Goal: Information Seeking & Learning: Learn about a topic

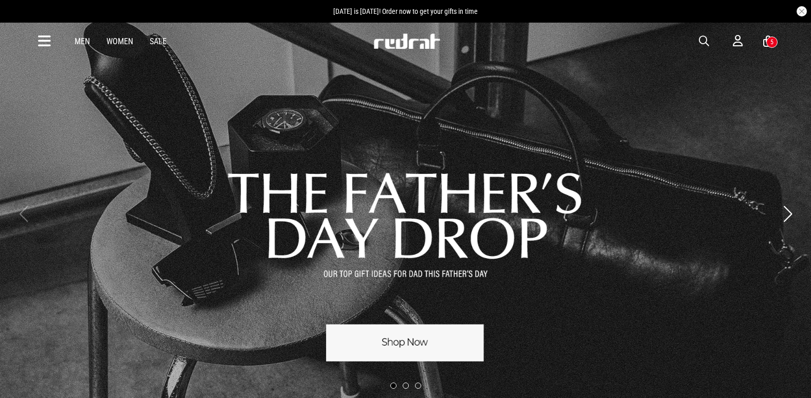
click at [701, 41] on span "button" at bounding box center [704, 41] width 10 height 12
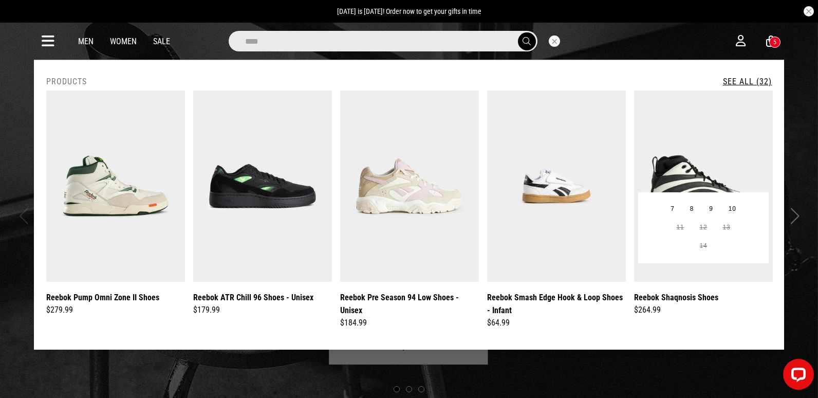
type input "****"
click at [730, 144] on img at bounding box center [703, 185] width 139 height 191
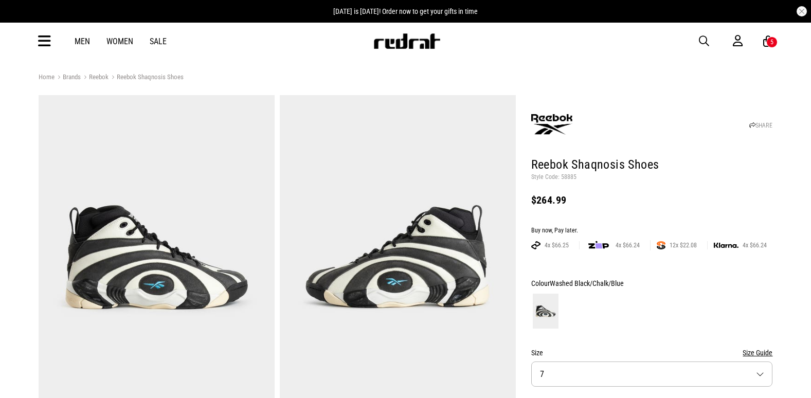
click at [570, 178] on p "Style Code: 58885" at bounding box center [652, 177] width 242 height 8
click at [701, 34] on div "Men Women Sale Sign in New Back Footwear Back Mens Back Womens Back Youth & Kid…" at bounding box center [405, 41] width 751 height 37
click at [702, 40] on span "button" at bounding box center [704, 41] width 10 height 12
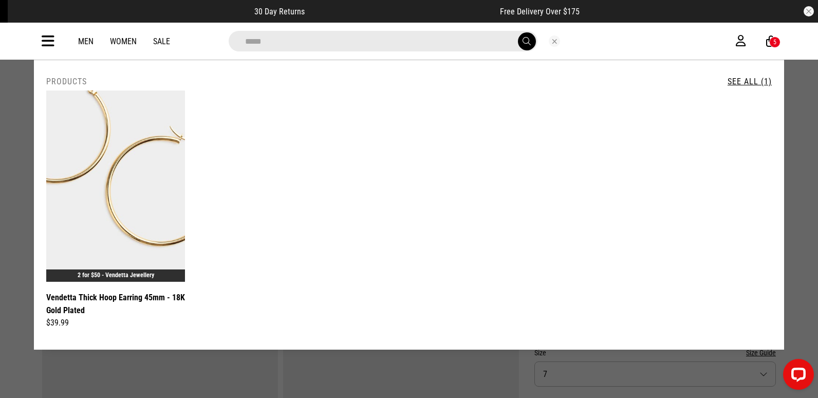
click at [395, 40] on input "*****" at bounding box center [383, 41] width 309 height 21
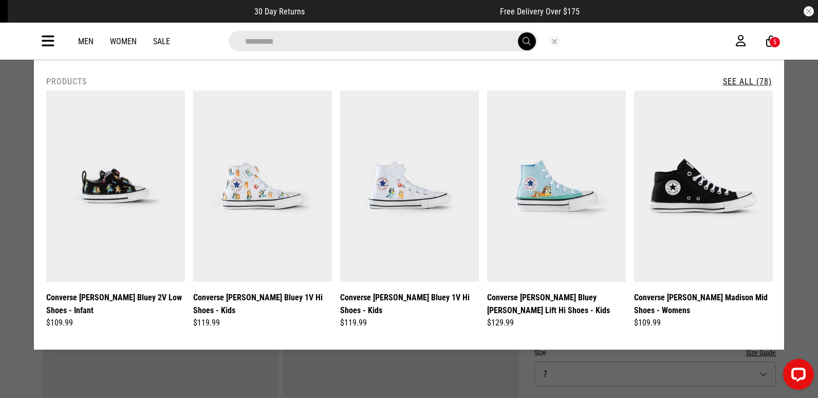
type input "********"
click at [743, 79] on link "See All (78)" at bounding box center [747, 82] width 49 height 10
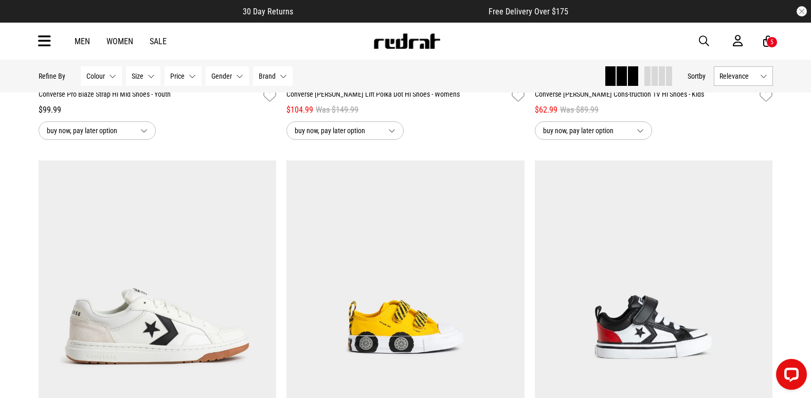
scroll to position [1697, 0]
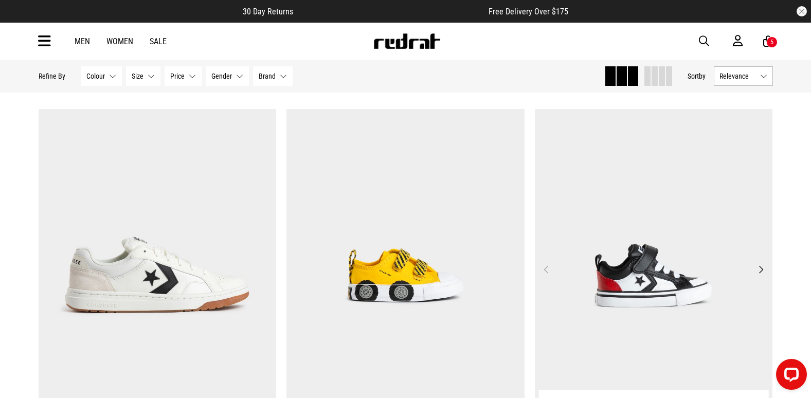
click at [673, 230] on img at bounding box center [654, 275] width 238 height 333
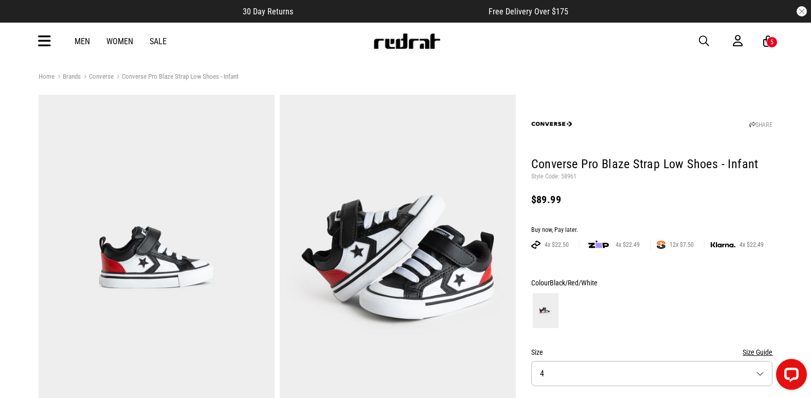
click at [567, 178] on p "Style Code: 58961" at bounding box center [652, 177] width 242 height 8
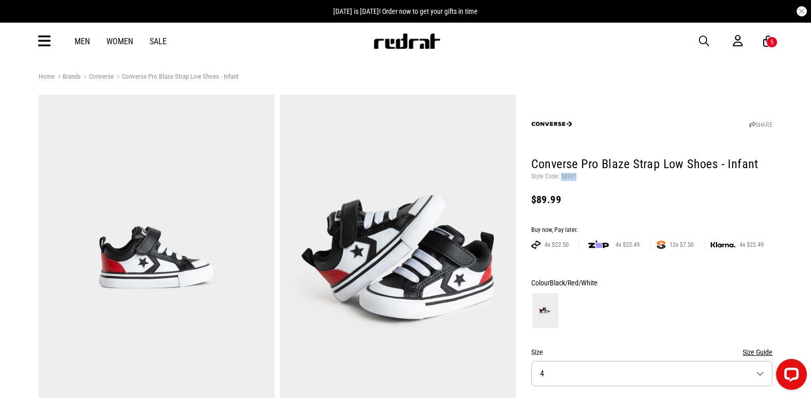
click at [567, 178] on p "Style Code: 58961" at bounding box center [652, 177] width 242 height 8
copy p "58961"
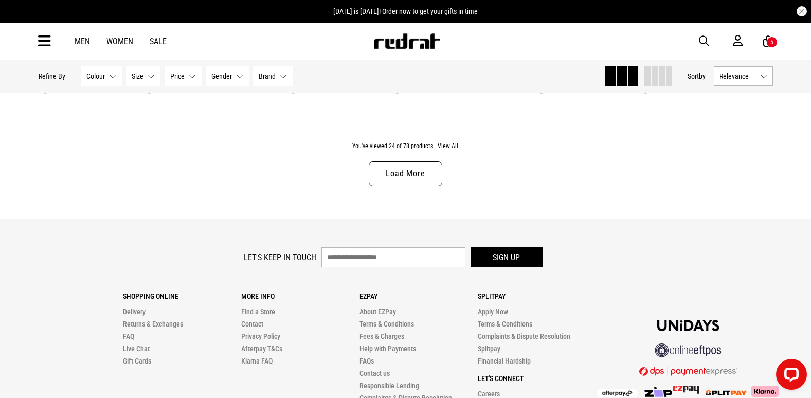
scroll to position [3342, 0]
click at [450, 152] on button "View All" at bounding box center [448, 146] width 22 height 9
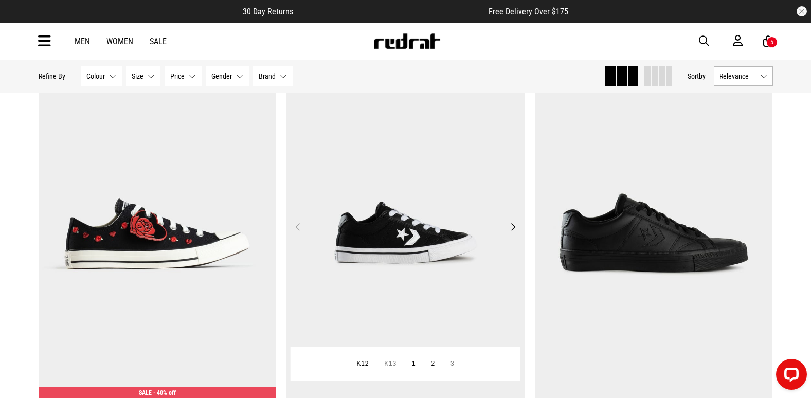
scroll to position [3290, 0]
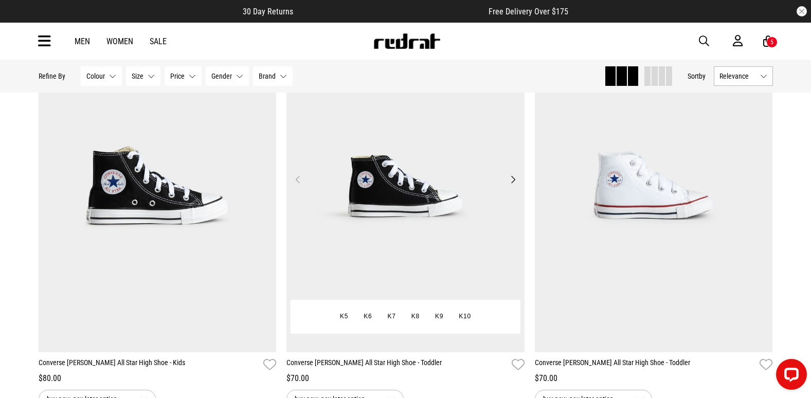
scroll to position [9247, 0]
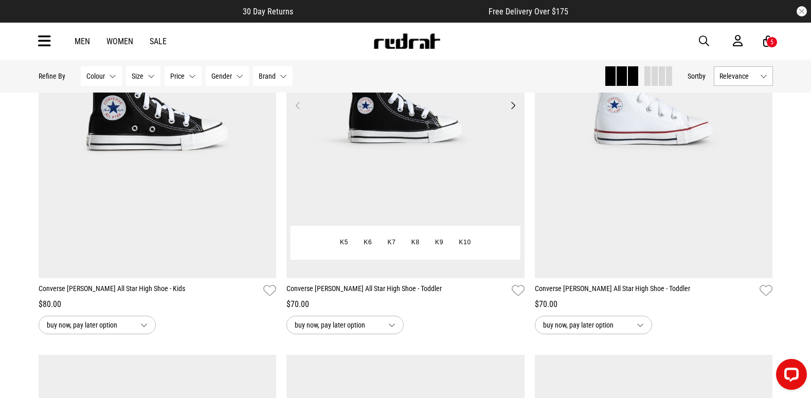
click at [444, 185] on img at bounding box center [405, 111] width 238 height 333
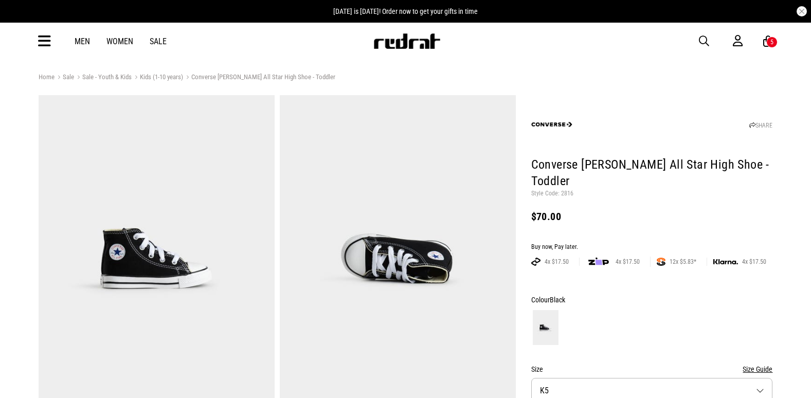
click at [568, 193] on p "Style Code: 2816" at bounding box center [652, 194] width 242 height 8
copy p "2816"
